Goal: Find specific page/section: Find specific page/section

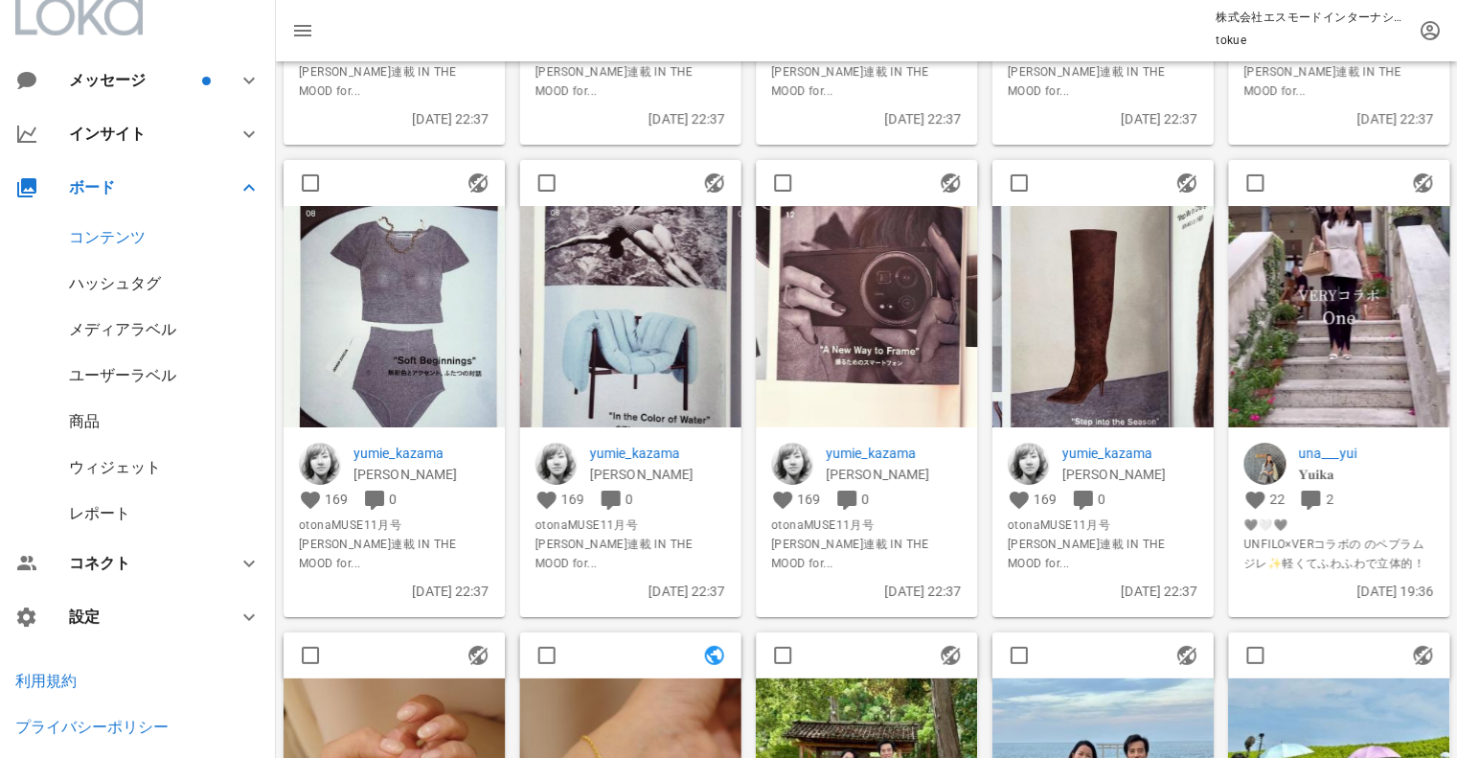
scroll to position [702, 0]
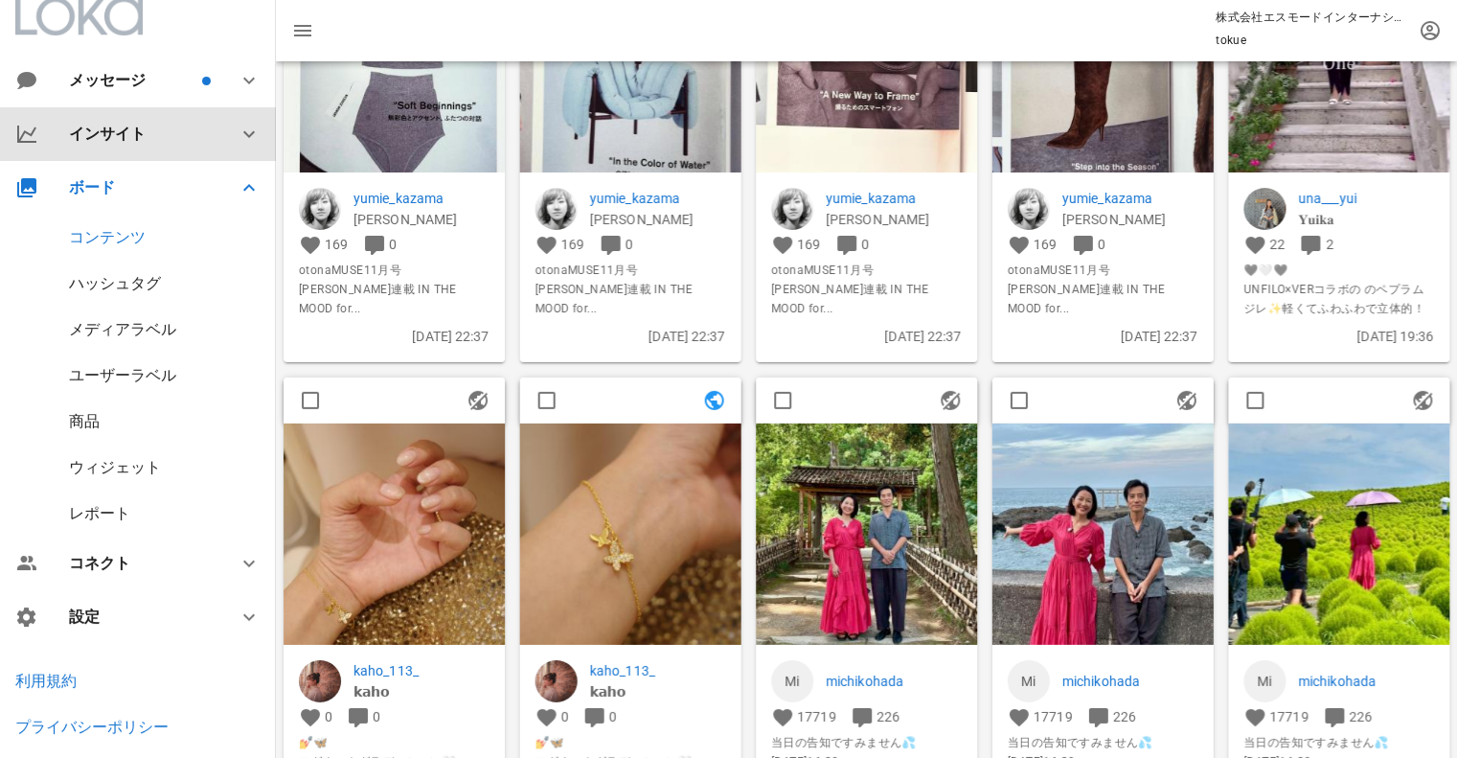
click at [119, 125] on div "インサイト" at bounding box center [142, 134] width 146 height 18
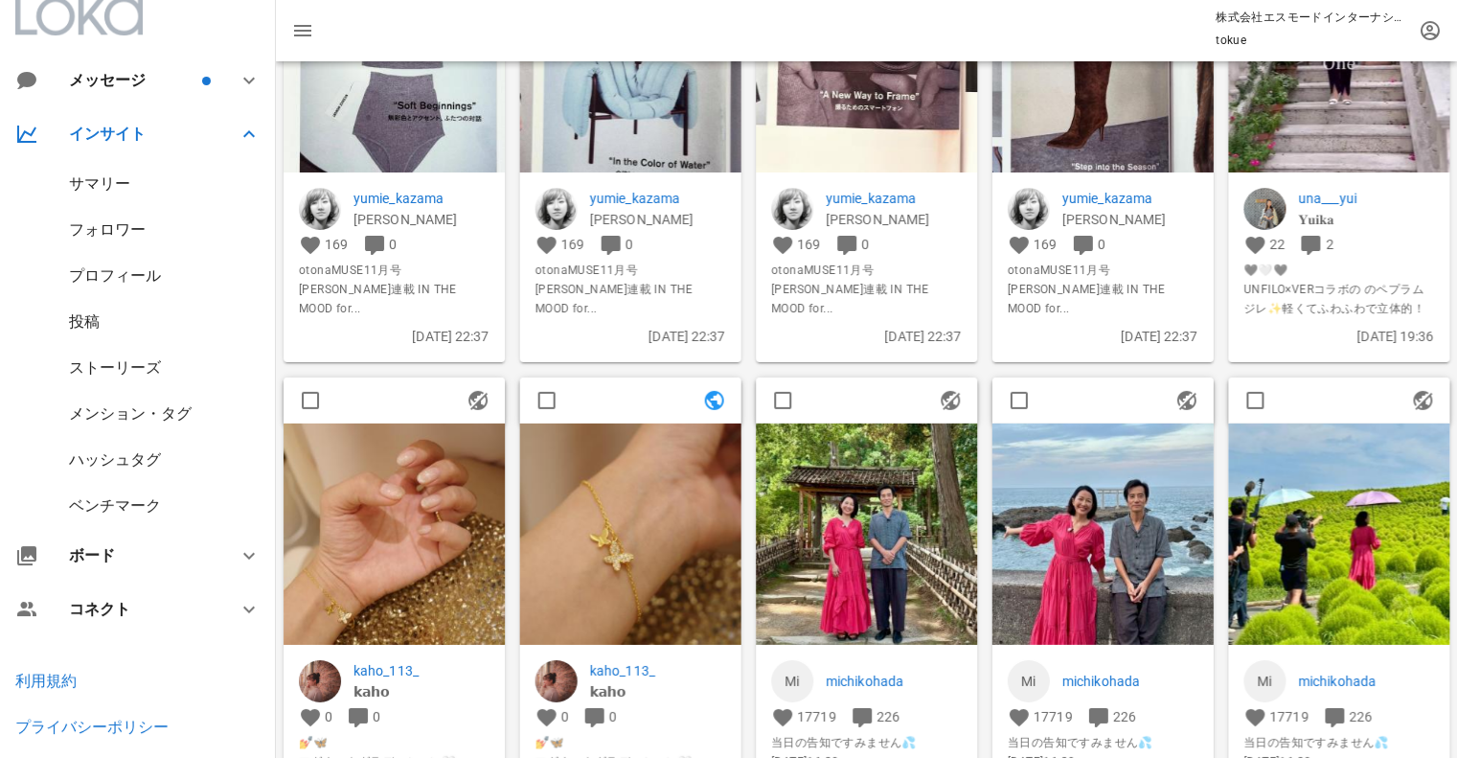
click at [116, 179] on div "サマリー" at bounding box center [99, 183] width 61 height 18
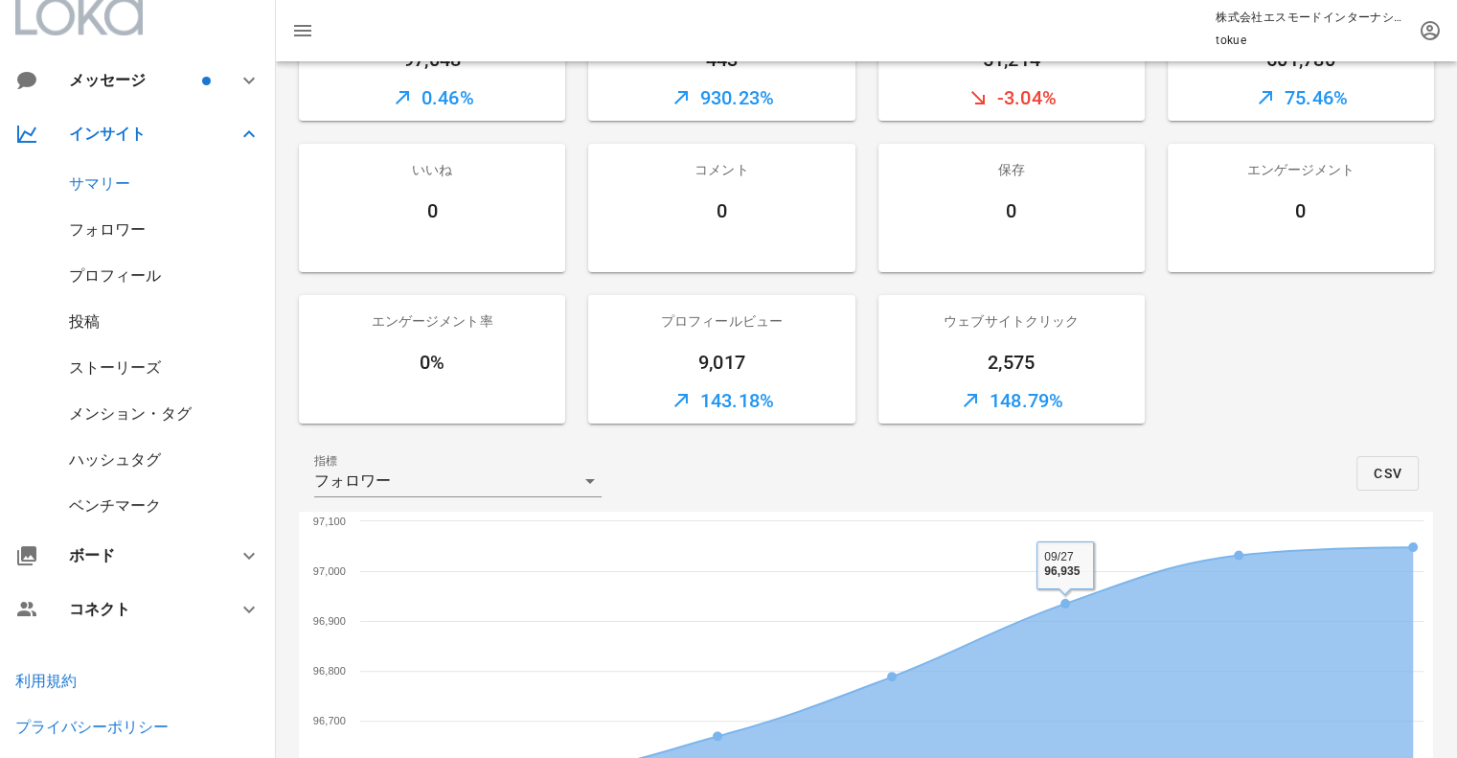
scroll to position [50, 0]
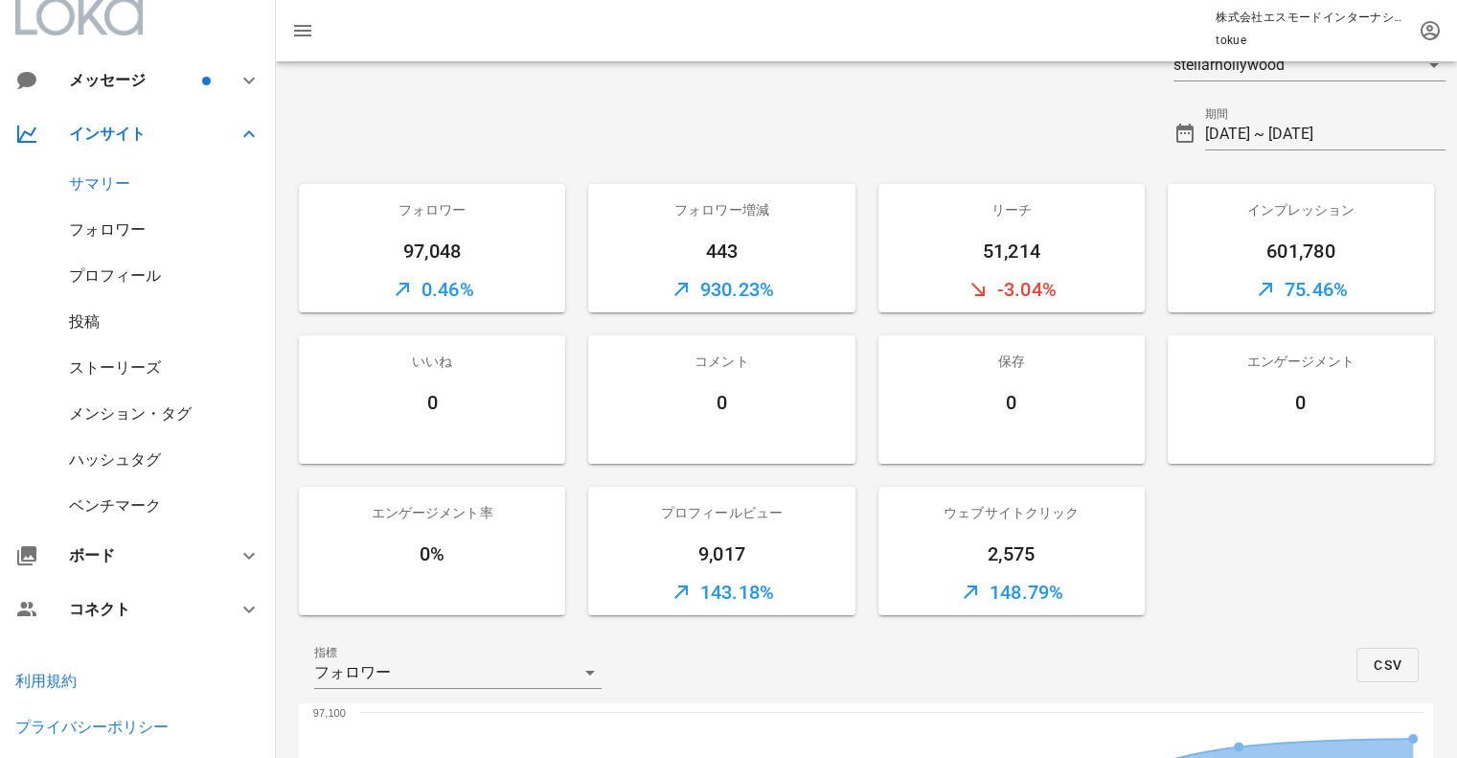
click at [98, 230] on div "フォロワー" at bounding box center [107, 229] width 77 height 18
